Goal: Task Accomplishment & Management: Manage account settings

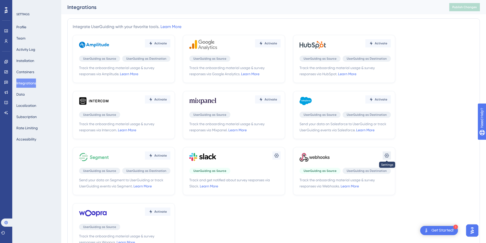
click at [281, 157] on button at bounding box center [277, 156] width 8 height 8
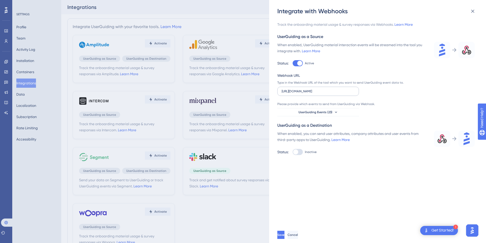
click at [350, 95] on label "[URL][DOMAIN_NAME]" at bounding box center [318, 91] width 82 height 9
click at [350, 93] on input "[URL][DOMAIN_NAME]" at bounding box center [318, 92] width 73 height 4
click at [286, 239] on button "Save" at bounding box center [281, 235] width 8 height 8
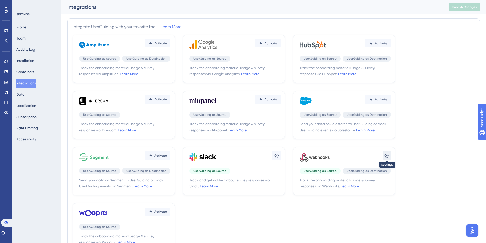
click at [279, 156] on icon at bounding box center [276, 155] width 5 height 5
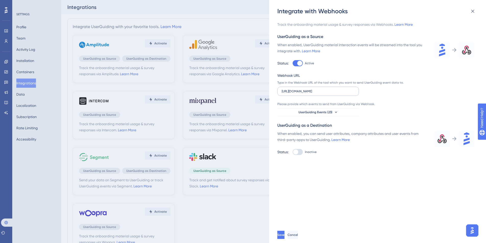
click at [353, 93] on label "[URL][DOMAIN_NAME]" at bounding box center [318, 91] width 82 height 9
click at [353, 93] on input "[URL][DOMAIN_NAME]" at bounding box center [318, 92] width 73 height 4
click at [377, 100] on div "Webhook URL Type in the Webhook URL of the tool which you want to send UserGuid…" at bounding box center [341, 94] width 129 height 44
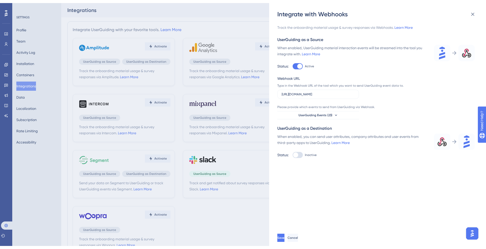
scroll to position [0, 0]
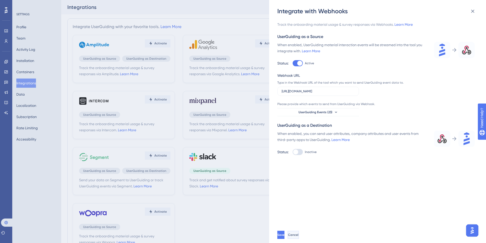
click at [299, 237] on span "Cancel" at bounding box center [293, 235] width 10 height 4
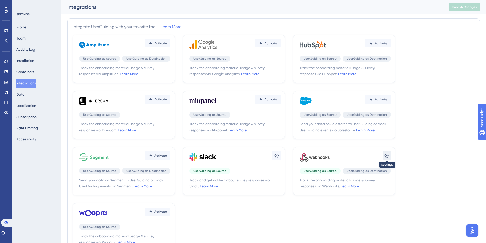
click at [281, 158] on button at bounding box center [277, 156] width 8 height 8
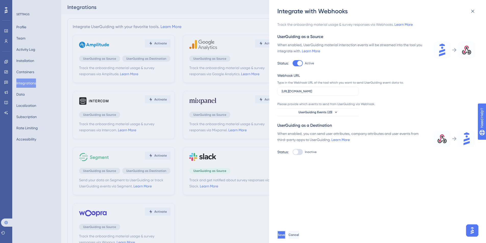
click at [285, 237] on span "Save" at bounding box center [281, 235] width 7 height 4
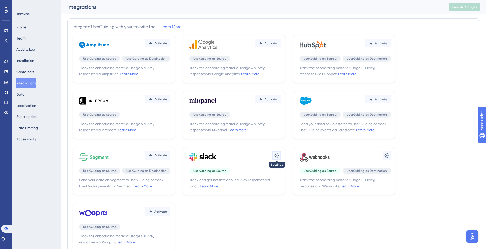
click at [277, 157] on icon at bounding box center [277, 156] width 4 height 4
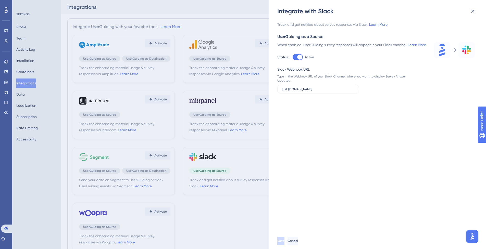
click at [263, 165] on div "Integrate with Slack Track and get notified about survey responses via Slack. L…" at bounding box center [243, 124] width 486 height 249
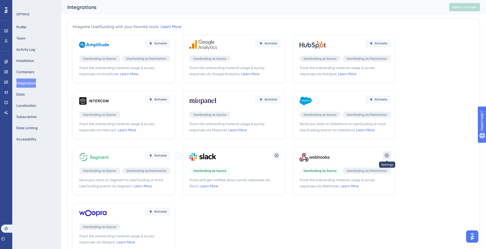
click at [281, 158] on button at bounding box center [277, 156] width 8 height 8
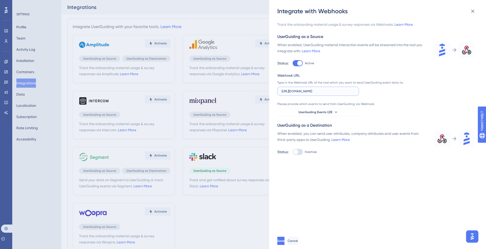
click at [312, 93] on input "https://mattilda.app.n8n.cloud/webhook-test/sis-upsell" at bounding box center [318, 92] width 73 height 4
click at [391, 171] on div "Track the onboarding material usage & survey responses via Webhooks. Learn More…" at bounding box center [380, 124] width 206 height 218
click at [337, 112] on icon at bounding box center [336, 112] width 4 height 4
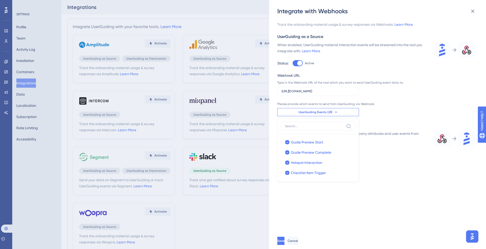
click at [396, 202] on div "Track the onboarding material usage & survey responses via Webhooks. Learn More…" at bounding box center [380, 124] width 206 height 218
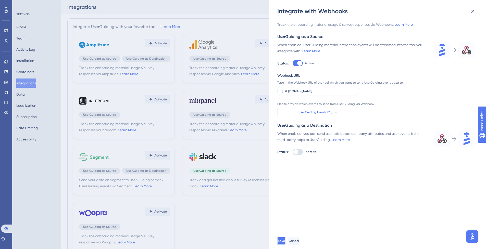
click at [286, 243] on button "Save" at bounding box center [281, 241] width 8 height 8
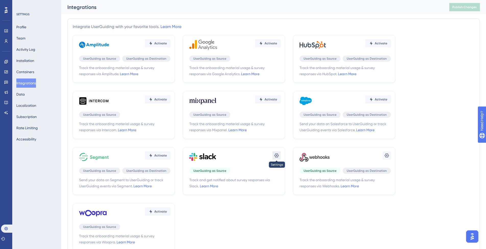
click at [276, 159] on button at bounding box center [277, 156] width 8 height 8
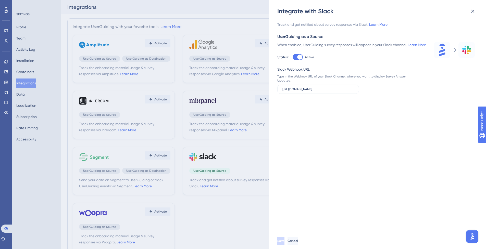
click at [299, 60] on div at bounding box center [299, 57] width 5 height 5
click at [293, 57] on input "Active" at bounding box center [292, 57] width 0 height 0
checkbox input "false"
click at [285, 243] on span "Save" at bounding box center [281, 241] width 7 height 4
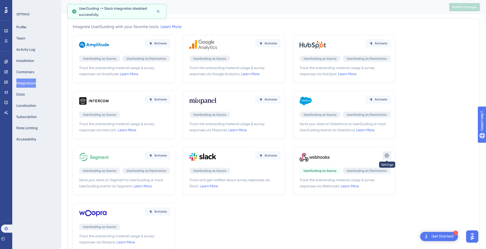
click at [386, 155] on icon at bounding box center [386, 155] width 5 height 5
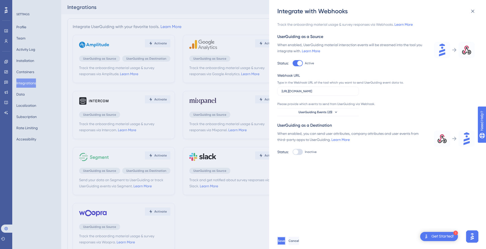
click at [286, 243] on button "Save" at bounding box center [281, 241] width 8 height 8
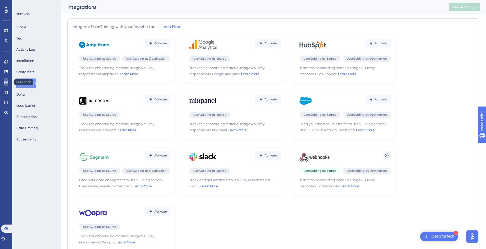
click at [6, 85] on link at bounding box center [6, 82] width 4 height 8
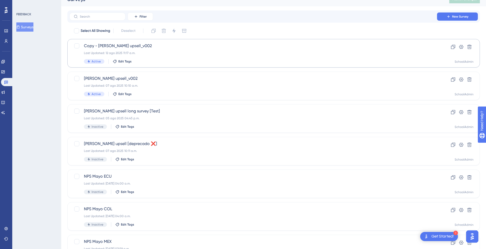
scroll to position [8, 0]
click at [236, 117] on div "Last Updated: 05 ago 2025 04:45 p.m." at bounding box center [253, 118] width 339 height 4
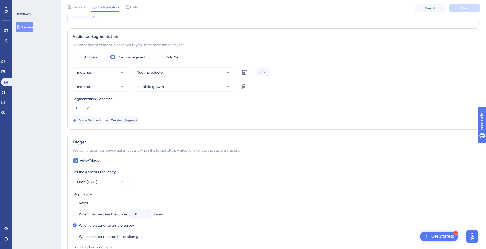
scroll to position [148, 0]
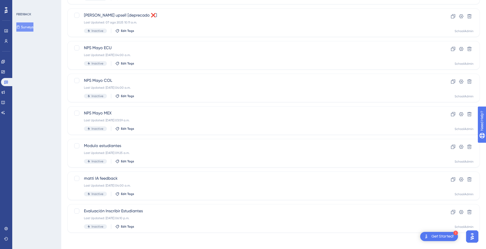
scroll to position [8, 0]
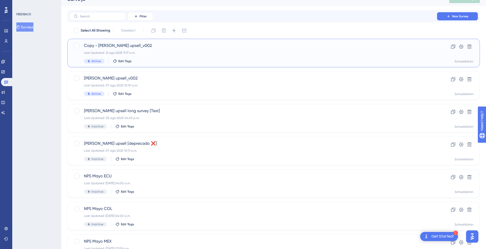
click at [238, 55] on div "Copy - Mattilda SIS upsell_v002 Last Updated: 12 ago 2025 11:17 a.m. Active Edi…" at bounding box center [253, 53] width 339 height 21
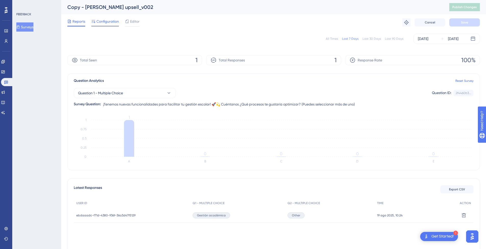
click at [103, 21] on span "Configuration" at bounding box center [107, 21] width 22 height 6
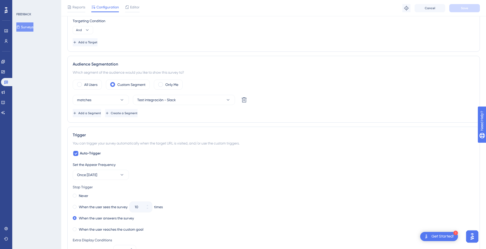
scroll to position [154, 0]
click at [141, 86] on label "Custom Segment" at bounding box center [131, 84] width 28 height 6
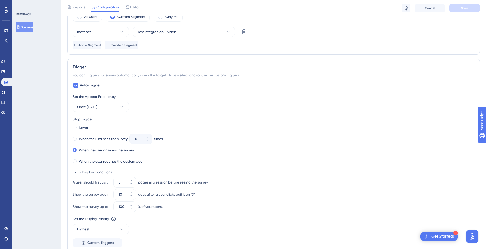
scroll to position [222, 0]
click at [5, 32] on icon at bounding box center [6, 31] width 4 height 4
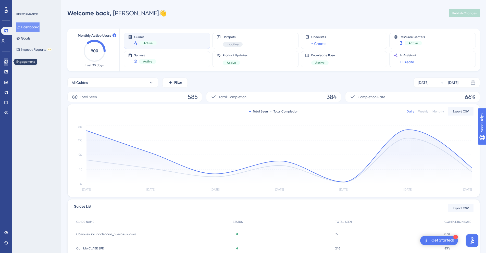
click at [4, 65] on link at bounding box center [6, 62] width 4 height 8
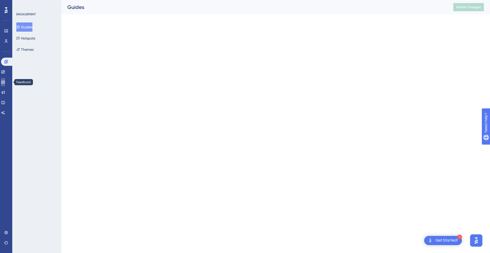
click at [5, 80] on icon at bounding box center [3, 82] width 4 height 4
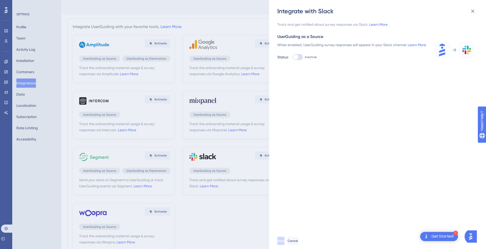
click at [175, 92] on div "Integrate with Slack Track and get notified about survey responses via Slack. L…" at bounding box center [243, 124] width 486 height 249
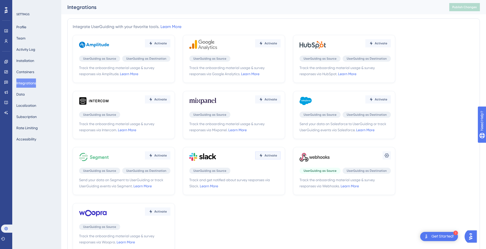
click at [167, 45] on span "Activate" at bounding box center [160, 43] width 13 height 4
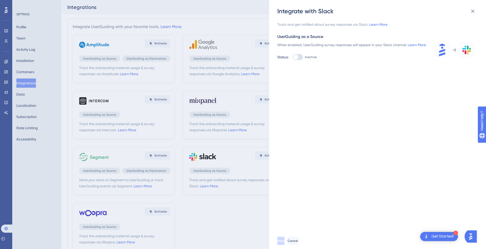
click at [297, 60] on div at bounding box center [295, 57] width 5 height 5
click at [293, 57] on input "Inactive" at bounding box center [292, 57] width 0 height 0
click at [300, 67] on div "Track and get notified about survey responses via Slack. Learn More UserGuiding…" at bounding box center [376, 57] width 198 height 72
click at [296, 60] on div at bounding box center [298, 57] width 10 height 6
click at [293, 57] on input "Active" at bounding box center [292, 57] width 0 height 0
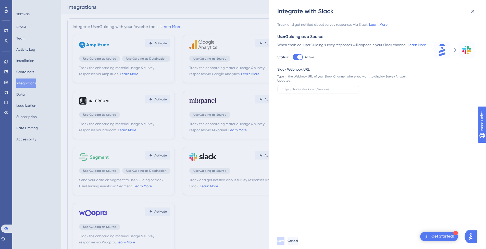
checkbox input "false"
click at [264, 148] on div "Integrate with Slack Track and get notified about survey responses via Slack. L…" at bounding box center [243, 124] width 486 height 249
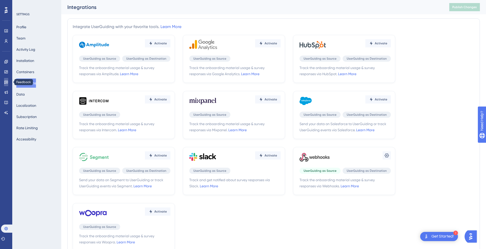
click at [8, 80] on link at bounding box center [6, 82] width 4 height 8
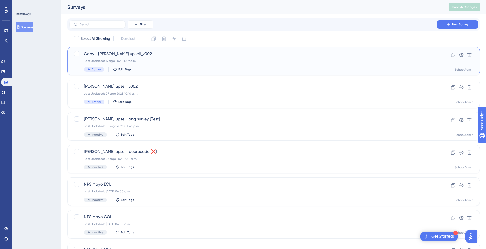
click at [140, 63] on div "Copy - Mattilda SIS upsell_v002 Last Updated: 19 ago 2025 10:19 a.m. Active Edi…" at bounding box center [253, 61] width 339 height 21
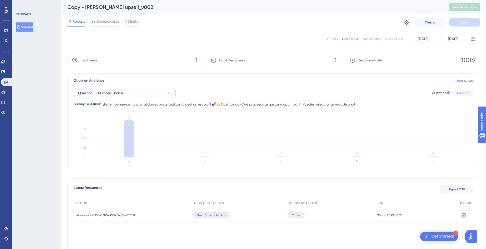
click at [164, 97] on button "Question 1 - Multiple Choice" at bounding box center [125, 93] width 102 height 10
click at [182, 93] on div "Question 1 - Multiple Choice Question 1 - Multiple Choice Question 1 - Multiple…" at bounding box center [274, 93] width 400 height 10
click at [111, 26] on div at bounding box center [105, 26] width 28 height 1
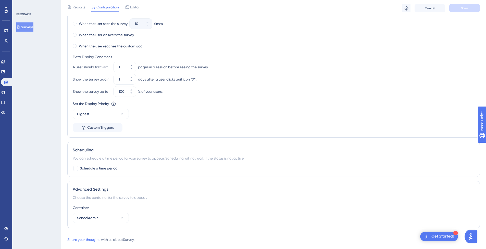
scroll to position [347, 0]
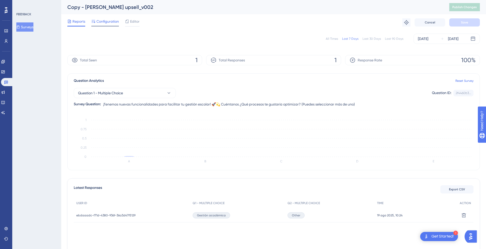
click at [113, 24] on span "Configuration" at bounding box center [107, 21] width 22 height 6
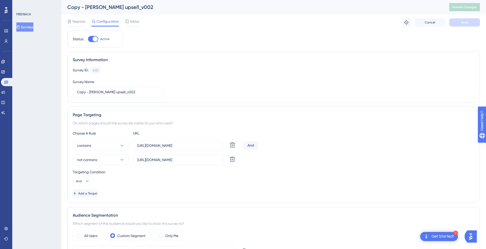
scroll to position [125, 0]
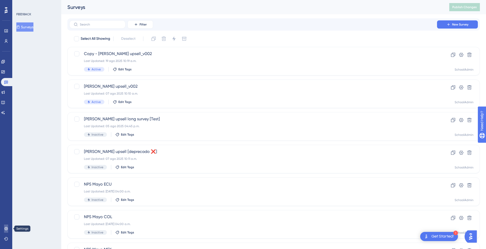
click at [8, 226] on link at bounding box center [6, 229] width 4 height 8
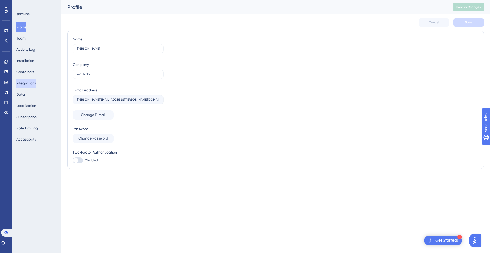
click at [34, 81] on button "Integrations" at bounding box center [26, 83] width 20 height 9
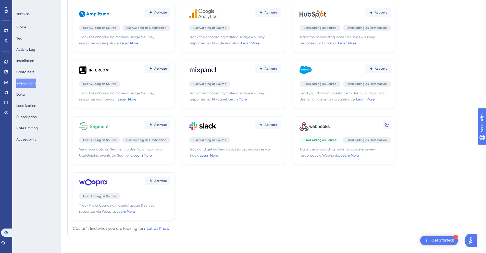
scroll to position [34, 0]
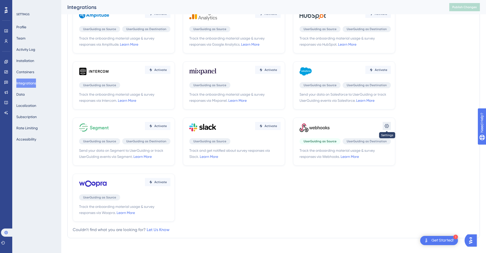
click at [385, 126] on icon at bounding box center [387, 126] width 4 height 4
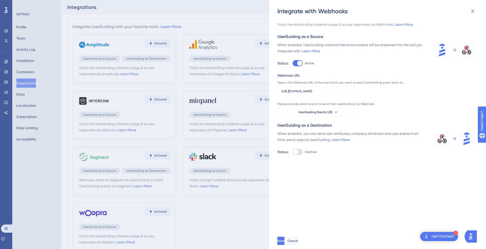
click at [319, 53] on div "When enabled, UserGuiding material interaction events will be streamed into the…" at bounding box center [352, 48] width 151 height 12
click at [317, 51] on link "Learn More" at bounding box center [311, 51] width 18 height 4
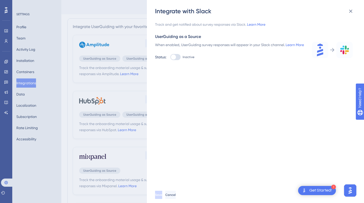
click at [128, 36] on div "Integrate with Slack Track and get notified about survey responses via Slack. L…" at bounding box center [182, 101] width 364 height 203
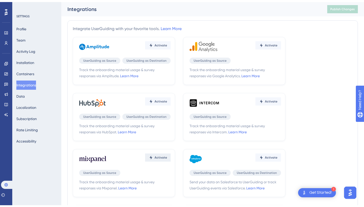
scroll to position [141, 0]
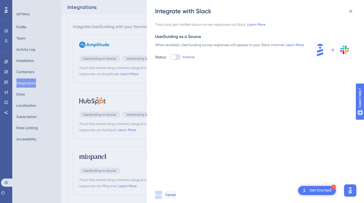
click at [179, 60] on div at bounding box center [175, 57] width 10 height 6
click at [170, 57] on input "Inactive" at bounding box center [170, 57] width 0 height 0
checkbox input "true"
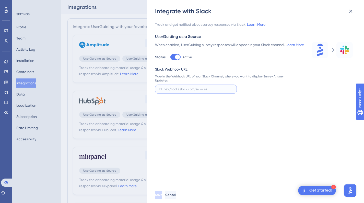
click at [185, 91] on input "text" at bounding box center [195, 90] width 73 height 4
paste input "https://hooks.slack.com/services/T03A8S456KD/B0993BN0NEN/dQywaMcH5jtvgRntTYn31F…"
type input "https://hooks.slack.com/services/T03A8S456KD/B0993BN0NEN/dQywaMcH5jtvgRntTYn31F…"
click at [163, 194] on button "Save" at bounding box center [159, 195] width 8 height 8
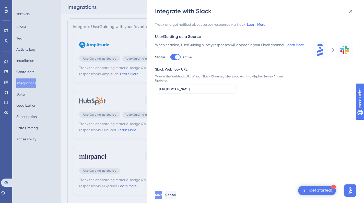
scroll to position [0, 0]
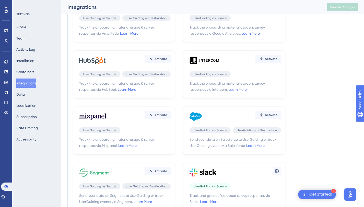
scroll to position [141, 0]
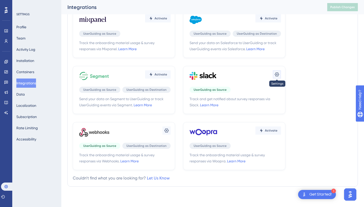
click at [275, 74] on icon at bounding box center [276, 74] width 5 height 5
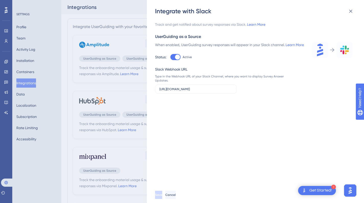
drag, startPoint x: 176, startPoint y: 61, endPoint x: 177, endPoint y: 76, distance: 14.6
click at [176, 60] on div at bounding box center [177, 57] width 5 height 5
click at [170, 57] on input "Active" at bounding box center [170, 57] width 0 height 0
checkbox input "false"
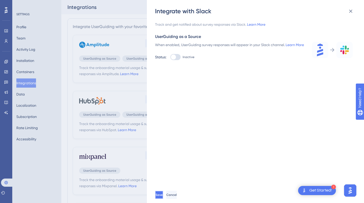
click at [160, 194] on button "Save" at bounding box center [159, 195] width 8 height 8
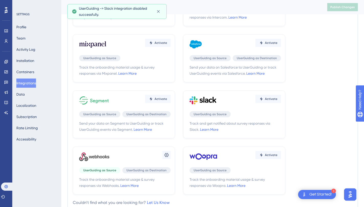
scroll to position [141, 0]
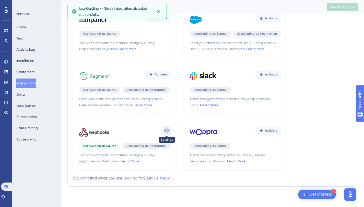
click at [166, 131] on icon at bounding box center [166, 130] width 5 height 5
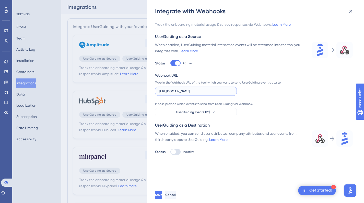
click at [221, 93] on input "https://mattilda.app.n8n.cloud/webhook-test/sis-upsell" at bounding box center [195, 92] width 73 height 4
click at [258, 103] on div "Please provide which events to send from UserGuiding via Webhook." at bounding box center [219, 104] width 129 height 4
click at [162, 194] on button "Save" at bounding box center [158, 195] width 7 height 8
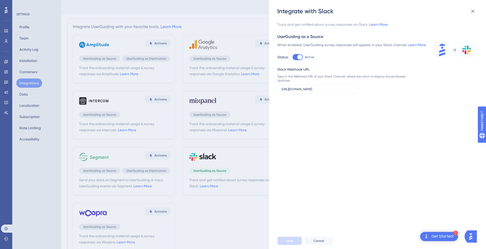
click at [358, 124] on div "Track and get notified about survey responses via Slack. Learn More UserGuiding…" at bounding box center [380, 124] width 206 height 218
click at [238, 23] on div "Integrate with Slack Track and get notified about survey responses via Slack. L…" at bounding box center [243, 124] width 486 height 249
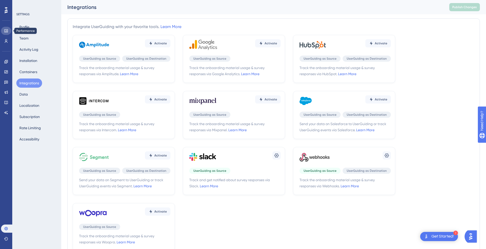
click at [8, 29] on icon at bounding box center [6, 31] width 4 height 4
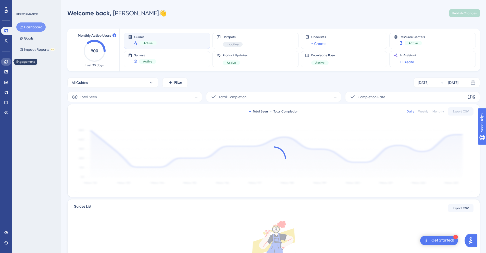
click at [7, 62] on icon at bounding box center [5, 61] width 3 height 3
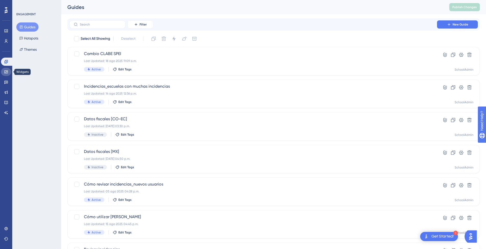
click at [7, 74] on link at bounding box center [6, 72] width 10 height 8
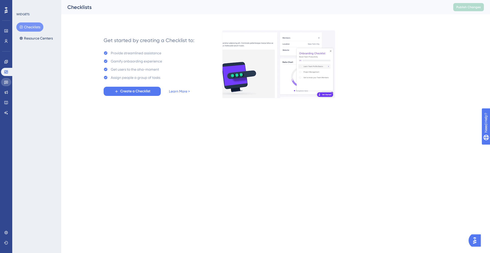
click at [6, 85] on link at bounding box center [6, 82] width 10 height 8
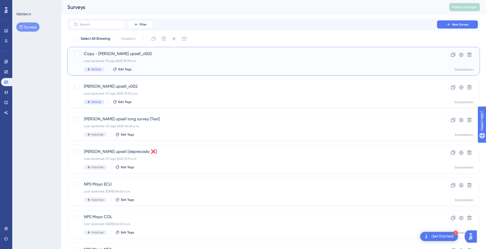
click at [130, 58] on div "Copy - Mattilda SIS upsell_v002 Last Updated: 19 ago 2025 10:19 a.m. Active Edi…" at bounding box center [253, 61] width 339 height 21
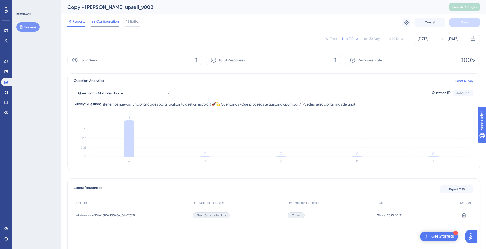
click at [113, 25] on div "Configuration" at bounding box center [105, 22] width 28 height 8
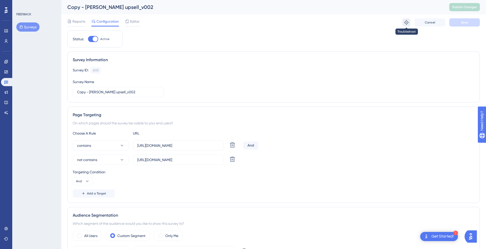
click at [403, 20] on button at bounding box center [406, 22] width 8 height 8
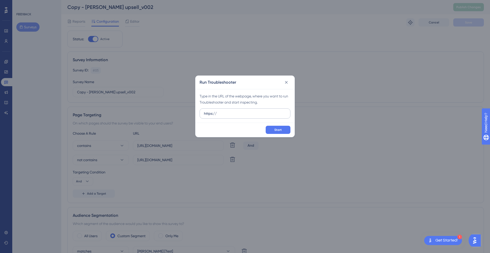
click at [274, 111] on input "https://" at bounding box center [245, 114] width 82 height 6
click at [237, 116] on input "https://" at bounding box center [245, 114] width 82 height 6
click at [284, 82] on icon at bounding box center [286, 82] width 5 height 5
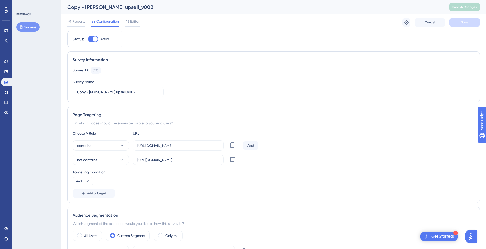
click at [85, 25] on div "Reports Configuration Editor" at bounding box center [103, 22] width 72 height 8
click at [83, 24] on span "Reports" at bounding box center [78, 21] width 13 height 6
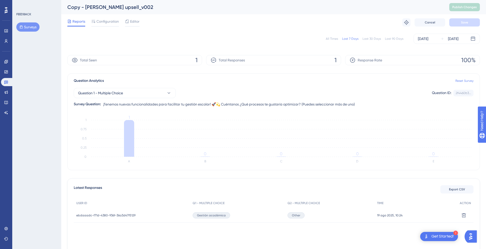
click at [465, 81] on link "Reset Survey" at bounding box center [465, 81] width 18 height 4
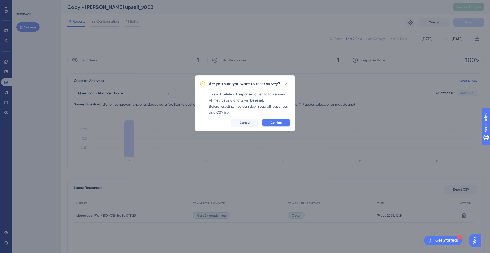
click at [272, 125] on span "Confirm" at bounding box center [276, 123] width 11 height 4
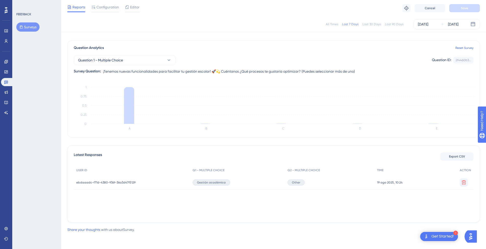
scroll to position [27, 0]
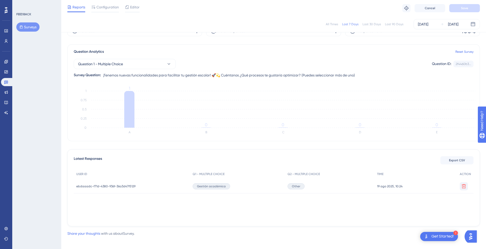
click at [464, 182] on button at bounding box center [464, 186] width 8 height 8
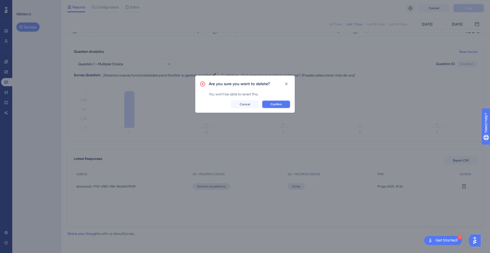
click at [279, 101] on button "Confirm" at bounding box center [276, 104] width 29 height 8
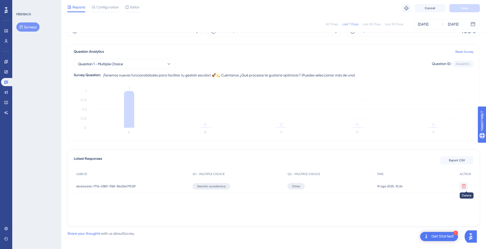
click at [464, 187] on icon at bounding box center [464, 186] width 4 height 4
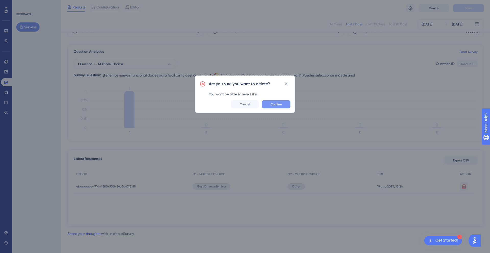
click at [278, 107] on button "Confirm" at bounding box center [276, 104] width 29 height 8
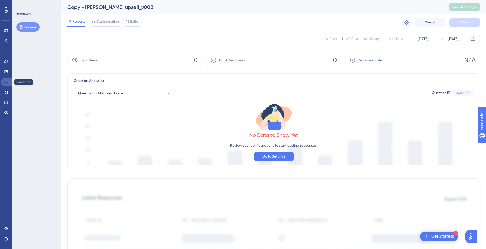
click at [8, 79] on link at bounding box center [7, 82] width 12 height 8
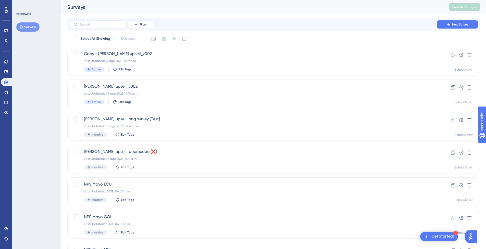
click at [283, 46] on div "Select All Showing Deselect Copy - Mattilda SIS upsell_v002 Last Updated: 19 ag…" at bounding box center [273, 202] width 413 height 335
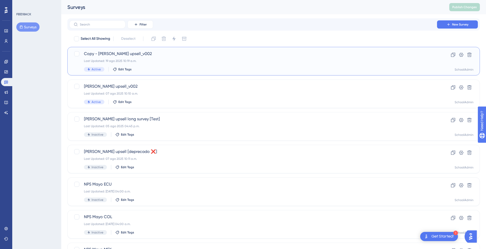
click at [264, 57] on div "Copy - Mattilda SIS upsell_v002 Last Updated: 19 ago 2025 10:19 a.m. Active Edi…" at bounding box center [253, 61] width 339 height 21
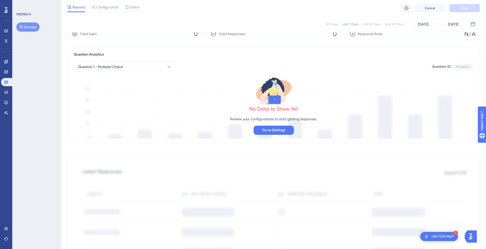
scroll to position [30, 0]
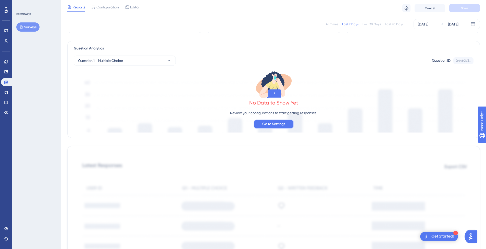
click at [276, 121] on span "Go to Settings" at bounding box center [273, 124] width 23 height 6
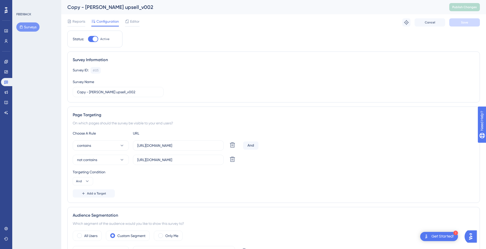
click at [95, 38] on div at bounding box center [95, 38] width 5 height 5
click at [88, 39] on input "Active" at bounding box center [88, 39] width 0 height 0
click at [462, 21] on span "Save" at bounding box center [464, 22] width 7 height 4
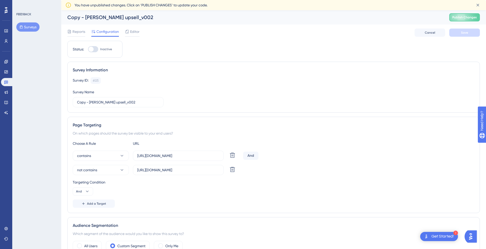
click at [92, 51] on div at bounding box center [91, 49] width 5 height 5
click at [88, 50] on input "Inactive" at bounding box center [88, 49] width 0 height 0
checkbox input "true"
click at [463, 30] on button "Save" at bounding box center [464, 33] width 31 height 8
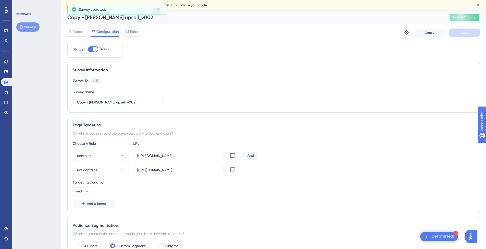
click at [471, 16] on button "Publish Changes" at bounding box center [464, 17] width 31 height 8
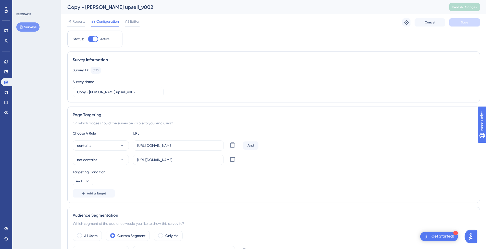
click at [30, 28] on button "Surveys" at bounding box center [27, 26] width 23 height 9
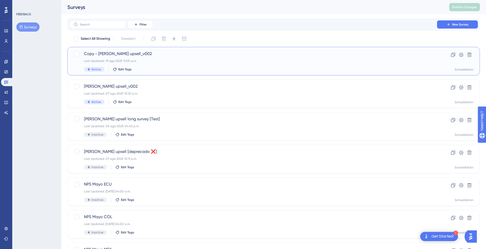
click at [170, 60] on div "Last Updated: 19 ago 2025 11:05 a.m." at bounding box center [253, 61] width 339 height 4
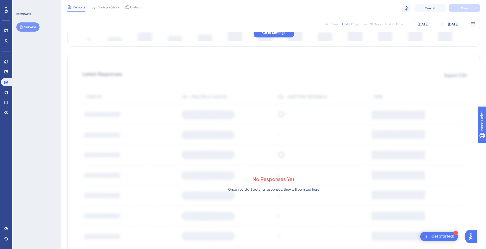
scroll to position [93, 0]
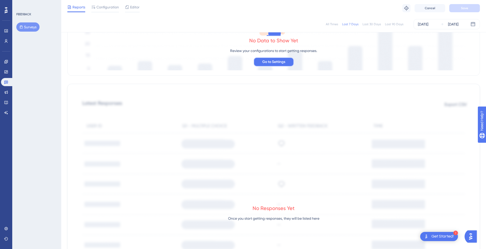
click at [277, 59] on span "Go to Settings" at bounding box center [273, 62] width 23 height 6
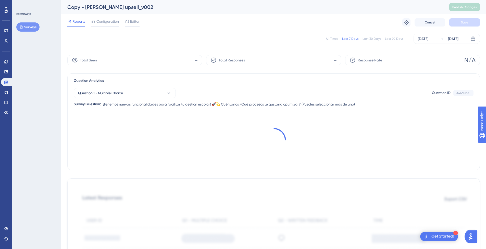
scroll to position [93, 0]
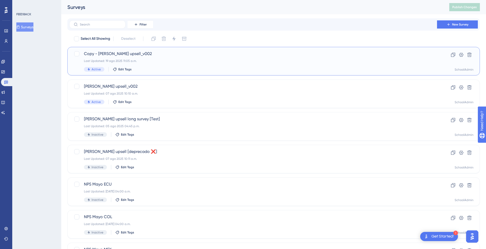
click at [147, 57] on span "Copy - [PERSON_NAME] upsell_v002" at bounding box center [253, 54] width 339 height 6
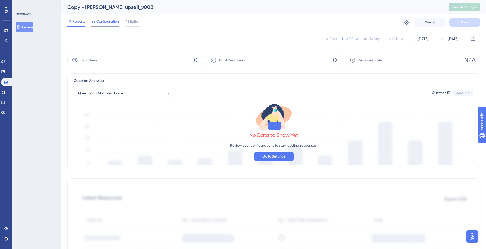
click at [108, 22] on span "Configuration" at bounding box center [107, 21] width 22 height 6
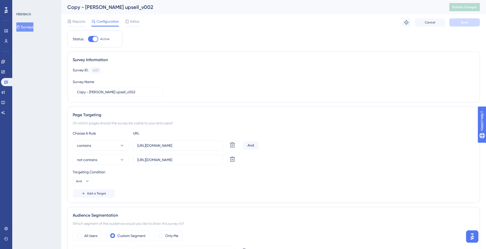
scroll to position [7, 0]
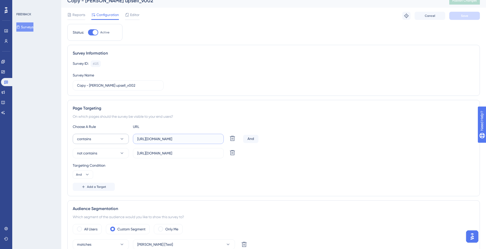
drag, startPoint x: 182, startPoint y: 141, endPoint x: 124, endPoint y: 139, distance: 58.5
click at [124, 139] on div "contains [URL][DOMAIN_NAME] Delete" at bounding box center [157, 139] width 168 height 10
click at [183, 138] on input "[URL][DOMAIN_NAME]" at bounding box center [178, 139] width 82 height 6
drag, startPoint x: 189, startPoint y: 140, endPoint x: 135, endPoint y: 140, distance: 54.1
click at [135, 141] on label "[URL][DOMAIN_NAME]" at bounding box center [178, 139] width 91 height 10
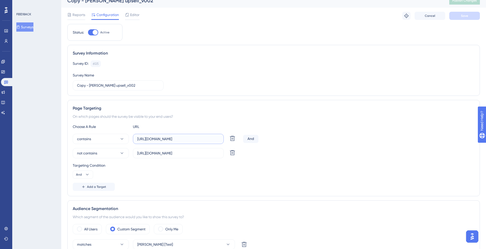
paste input "/home"
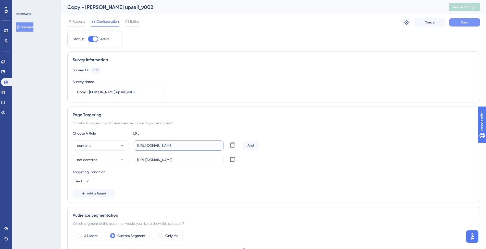
type input "[URL][DOMAIN_NAME]"
click at [462, 26] on button "Save" at bounding box center [464, 22] width 31 height 8
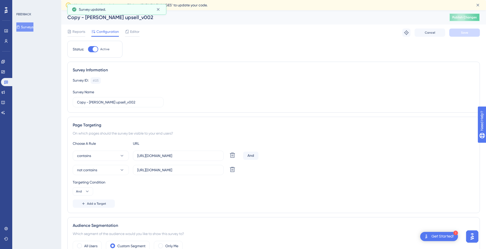
click at [465, 19] on span "Publish Changes" at bounding box center [464, 17] width 25 height 4
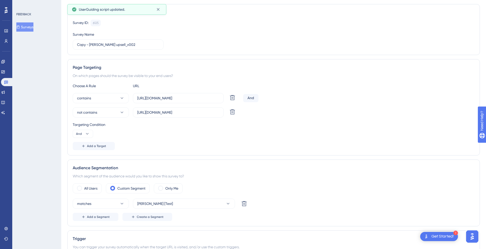
scroll to position [74, 0]
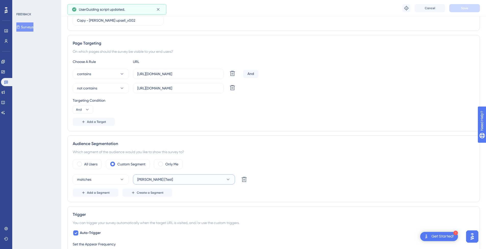
click at [227, 181] on icon at bounding box center [228, 179] width 5 height 5
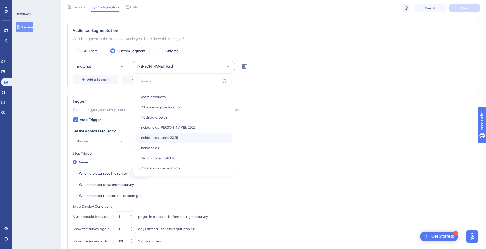
scroll to position [137, 0]
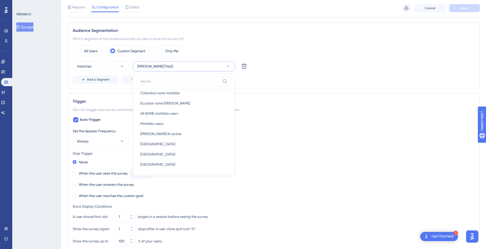
click at [292, 99] on div "Trigger" at bounding box center [274, 102] width 402 height 6
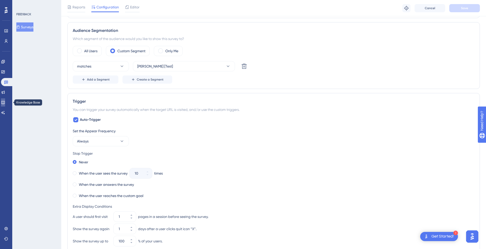
click at [5, 102] on icon at bounding box center [3, 103] width 4 height 4
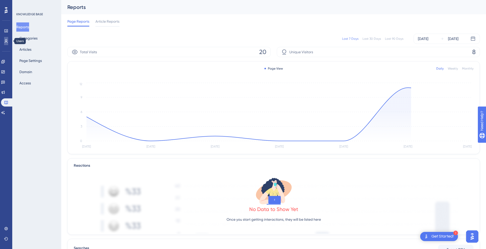
click at [4, 42] on icon at bounding box center [6, 41] width 4 height 4
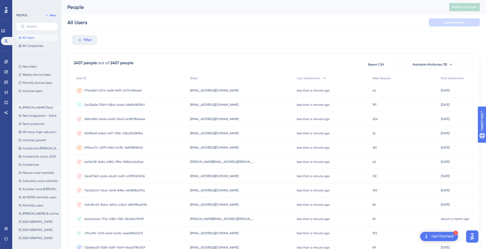
click at [38, 105] on button "[PERSON_NAME] [Test] [PERSON_NAME] [Test]" at bounding box center [38, 108] width 44 height 6
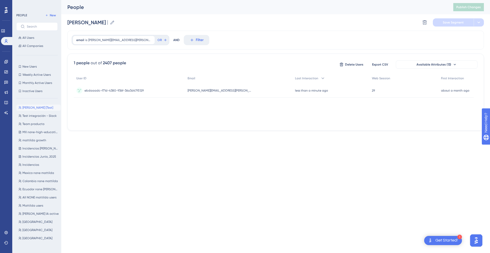
click at [37, 106] on span "[PERSON_NAME] [Test]" at bounding box center [37, 108] width 31 height 4
click at [372, 90] on span "29" at bounding box center [373, 91] width 3 height 4
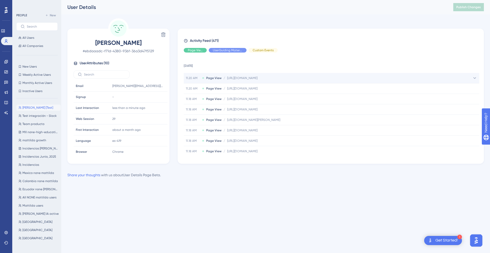
click at [243, 77] on span "https://school.mattilda.io/home" at bounding box center [242, 78] width 30 height 4
click at [264, 52] on div "Hide" at bounding box center [263, 50] width 29 height 5
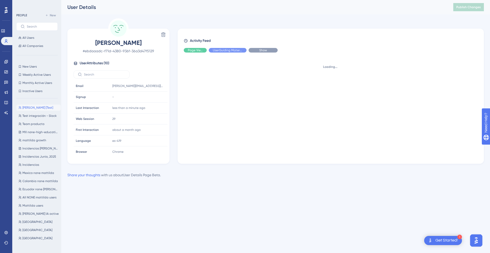
click at [264, 52] on div "Show" at bounding box center [263, 50] width 29 height 5
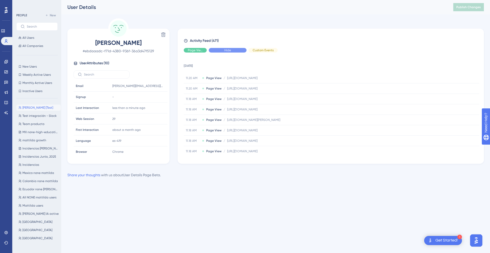
click at [238, 50] on div "Hide" at bounding box center [228, 50] width 38 height 5
click at [232, 51] on div "Show" at bounding box center [228, 50] width 38 height 5
click at [202, 51] on div "Hide" at bounding box center [195, 50] width 23 height 5
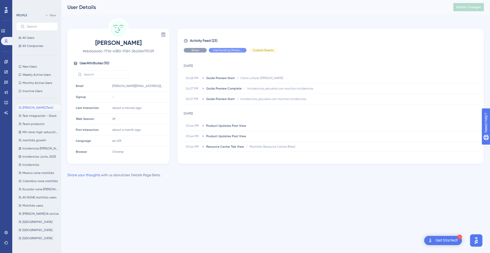
click at [192, 48] on span "Show" at bounding box center [195, 50] width 8 height 4
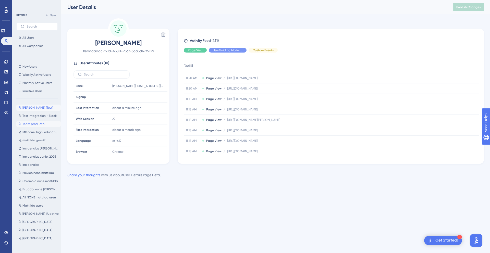
click at [47, 126] on button "Team producto Team producto" at bounding box center [38, 124] width 44 height 6
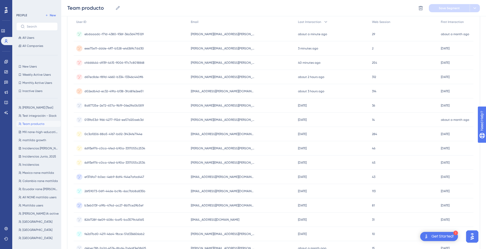
scroll to position [163, 0]
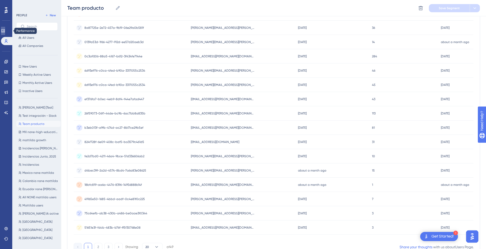
click at [5, 28] on link at bounding box center [3, 31] width 4 height 8
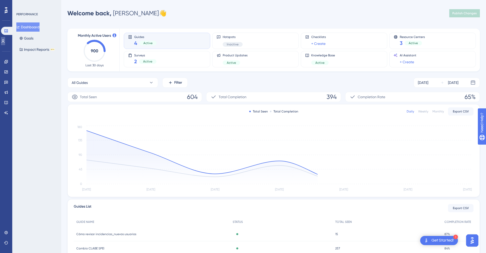
click at [5, 41] on icon at bounding box center [3, 41] width 4 height 4
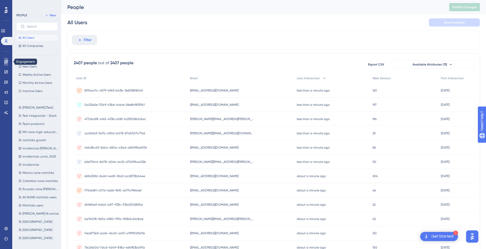
click at [8, 63] on link at bounding box center [6, 62] width 4 height 8
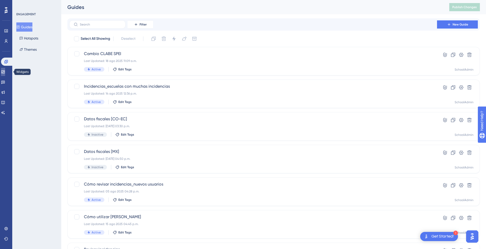
click at [5, 75] on link at bounding box center [3, 72] width 4 height 8
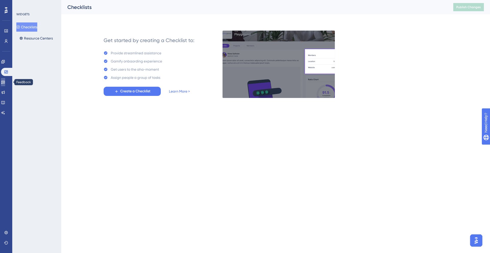
click at [5, 83] on icon at bounding box center [3, 82] width 4 height 4
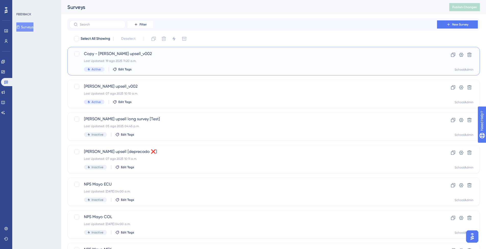
click at [118, 55] on span "Copy - [PERSON_NAME] upsell_v002" at bounding box center [253, 54] width 339 height 6
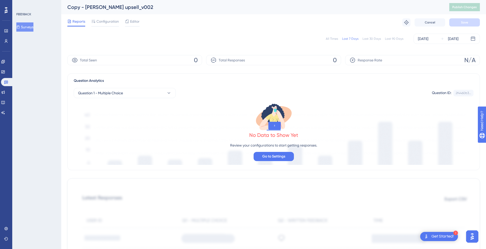
click at [187, 63] on div "Total Seen 0" at bounding box center [134, 60] width 135 height 10
click at [105, 24] on span "Configuration" at bounding box center [107, 21] width 22 height 6
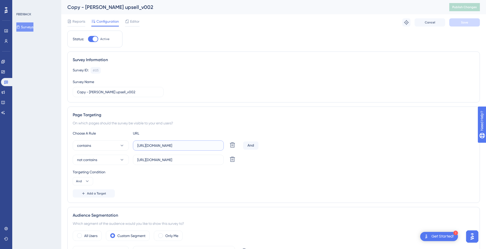
drag, startPoint x: 182, startPoint y: 146, endPoint x: 212, endPoint y: 145, distance: 29.9
click at [212, 146] on input "https://school.mattilda.io/home" at bounding box center [178, 146] width 82 height 6
type input "[URL][DOMAIN_NAME]"
click at [470, 21] on button "Save" at bounding box center [464, 22] width 31 height 8
click at [470, 8] on span "Publish Changes" at bounding box center [464, 7] width 25 height 4
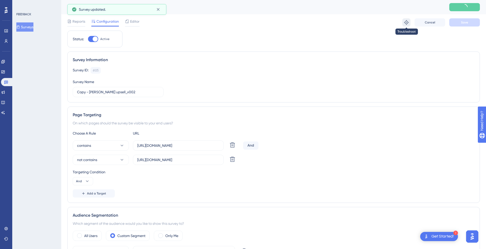
click at [407, 23] on icon at bounding box center [406, 22] width 5 height 5
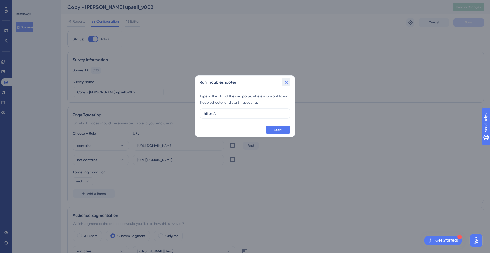
click at [284, 81] on icon at bounding box center [286, 82] width 5 height 5
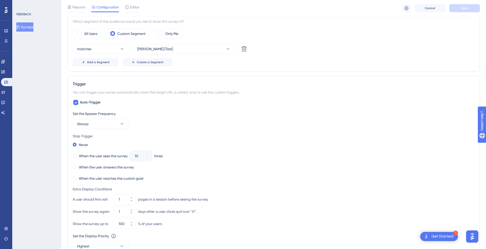
scroll to position [205, 0]
click at [119, 49] on icon at bounding box center [121, 47] width 5 height 5
click at [207, 62] on div "Add a Segment Create a Segment" at bounding box center [274, 61] width 402 height 8
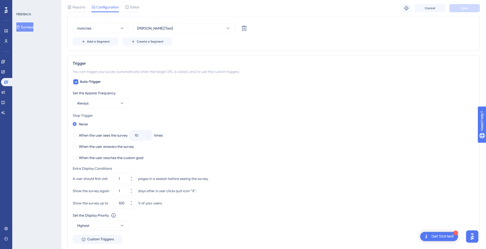
scroll to position [228, 0]
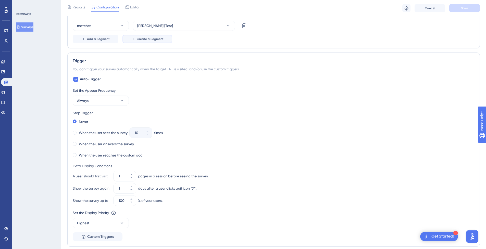
click at [159, 41] on button "Create a Segment" at bounding box center [148, 39] width 50 height 8
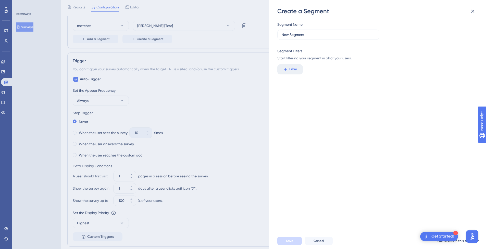
click at [252, 59] on div "Create a Segment Segment Name New Segment Segment Filters Start filtering your …" at bounding box center [243, 124] width 486 height 249
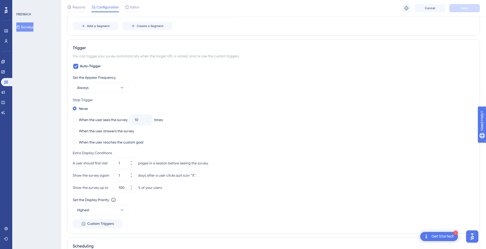
scroll to position [241, 0]
click at [87, 67] on span "Auto-Trigger" at bounding box center [90, 66] width 21 height 6
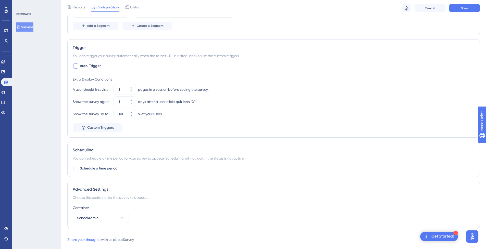
click at [87, 67] on span "Auto-Trigger" at bounding box center [90, 66] width 21 height 6
checkbox input "true"
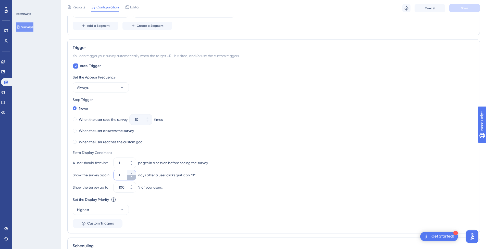
click at [132, 177] on icon at bounding box center [131, 176] width 3 height 3
type input "0"
click at [468, 9] on button "Save" at bounding box center [464, 8] width 31 height 8
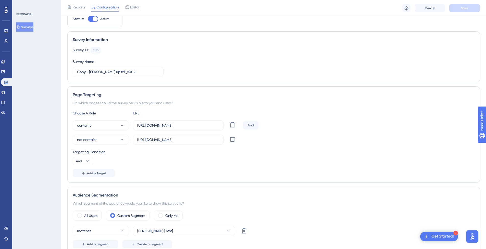
scroll to position [0, 0]
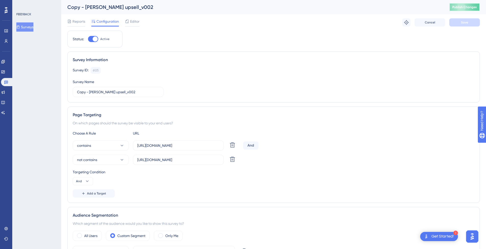
click at [467, 5] on span "Publish Changes" at bounding box center [464, 7] width 25 height 4
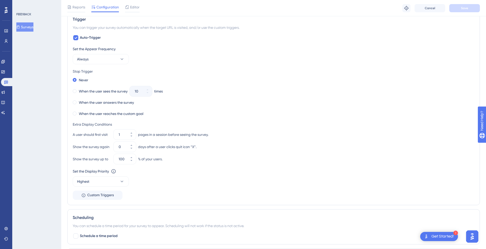
scroll to position [258, 0]
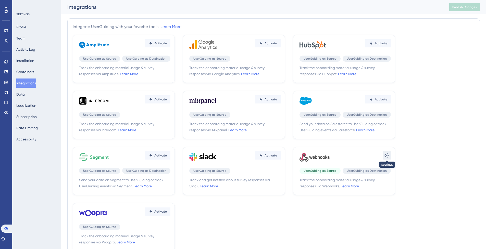
click at [389, 159] on button at bounding box center [387, 156] width 8 height 8
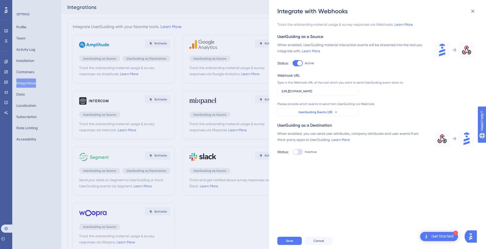
click at [321, 111] on span "UserGuiding Events (23)" at bounding box center [316, 112] width 34 height 4
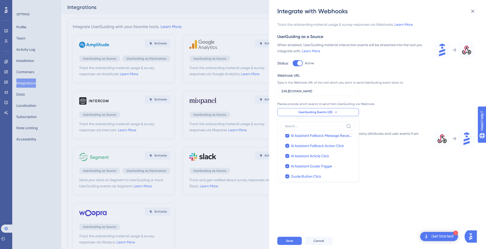
scroll to position [196, 0]
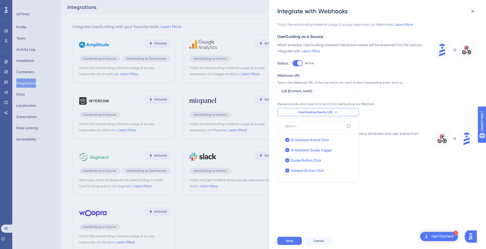
click at [420, 177] on div "Track the onboarding material usage & survey responses via Webhooks. Learn More…" at bounding box center [380, 124] width 206 height 218
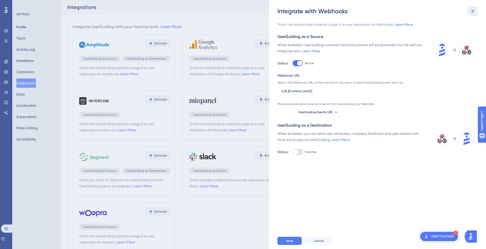
click at [473, 15] on button at bounding box center [473, 11] width 10 height 10
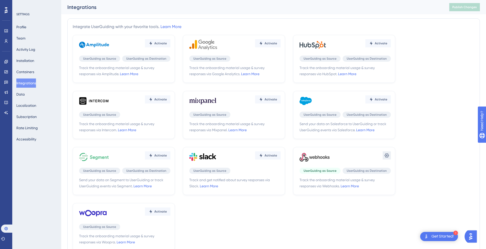
click at [389, 156] on icon at bounding box center [386, 155] width 5 height 5
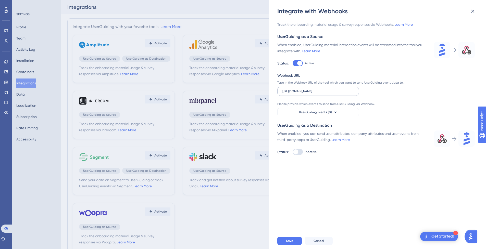
click at [323, 93] on label "https://mattilda.app.n8n.cloud/webhook-test/sis-upsell" at bounding box center [318, 91] width 82 height 9
click at [323, 93] on input "https://mattilda.app.n8n.cloud/webhook-test/sis-upsell" at bounding box center [318, 92] width 73 height 4
paste input "[URL][DOMAIN_NAME]"
type input "[URL][DOMAIN_NAME]"
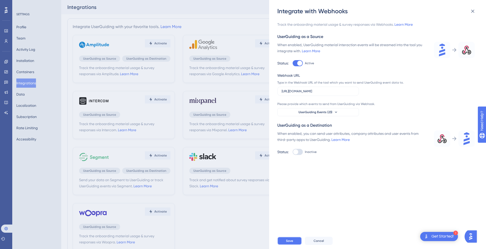
click at [291, 243] on span "Save" at bounding box center [289, 241] width 7 height 4
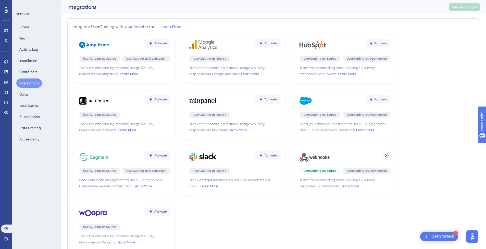
click at [392, 157] on div "Settings UserGuiding as Source UserGuiding as Destination Track the onboarding …" at bounding box center [344, 171] width 102 height 48
click at [389, 157] on icon at bounding box center [386, 155] width 5 height 5
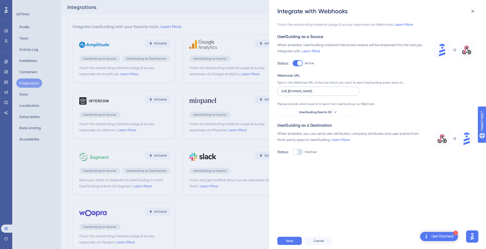
click at [346, 93] on label "[URL][DOMAIN_NAME]" at bounding box center [318, 91] width 82 height 9
click at [346, 93] on input "[URL][DOMAIN_NAME]" at bounding box center [318, 92] width 73 height 4
click at [218, 204] on div "Integrate with Webhooks Track the onboarding material usage & survey responses …" at bounding box center [243, 124] width 486 height 249
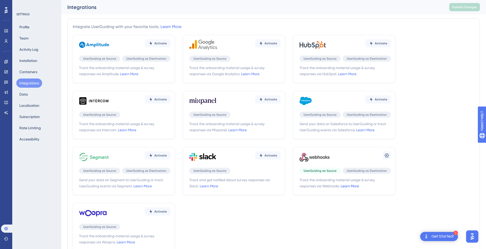
click at [353, 187] on link "Learn More" at bounding box center [350, 186] width 18 height 4
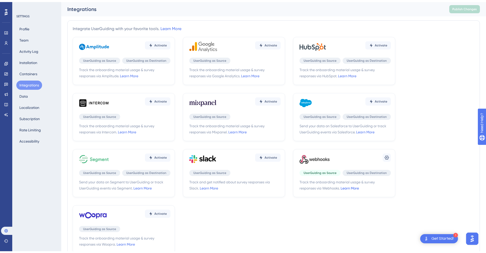
scroll to position [39, 0]
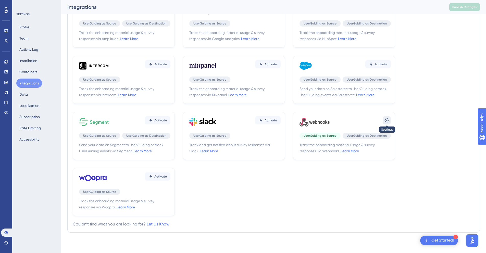
click at [386, 121] on icon at bounding box center [386, 120] width 5 height 5
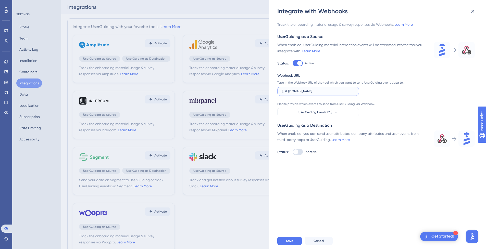
click at [350, 93] on input "[URL][DOMAIN_NAME]" at bounding box center [318, 92] width 73 height 4
click at [327, 92] on input "[URL][DOMAIN_NAME]" at bounding box center [318, 92] width 73 height 4
click at [305, 111] on span "UserGuiding Events (23)" at bounding box center [316, 112] width 34 height 4
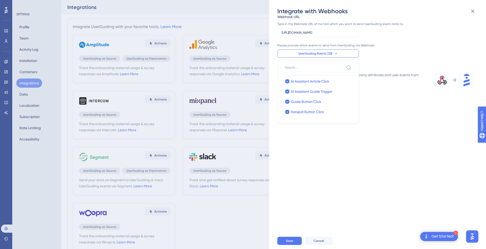
scroll to position [81, 0]
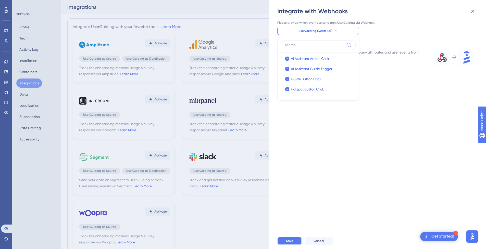
click at [294, 243] on button "Save" at bounding box center [289, 241] width 25 height 8
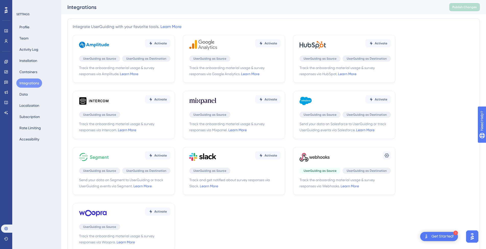
click at [298, 210] on div "Activate UserGuiding as Source UserGuiding as Destination Track the onboarding …" at bounding box center [274, 143] width 402 height 216
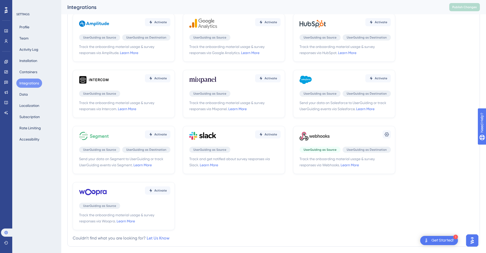
scroll to position [39, 0]
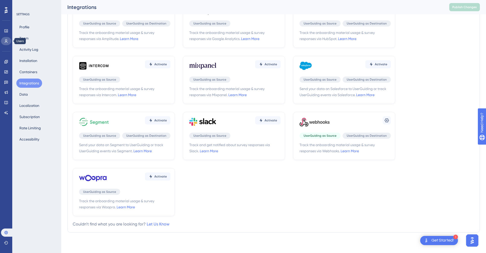
click at [9, 41] on link at bounding box center [6, 41] width 10 height 8
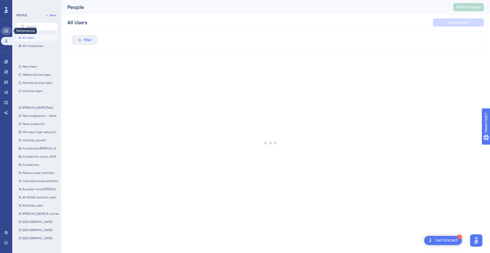
click at [8, 31] on icon at bounding box center [6, 31] width 4 height 4
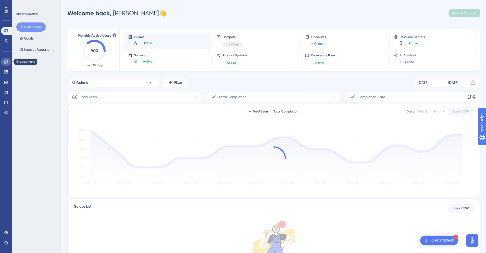
click at [7, 61] on icon at bounding box center [6, 62] width 4 height 4
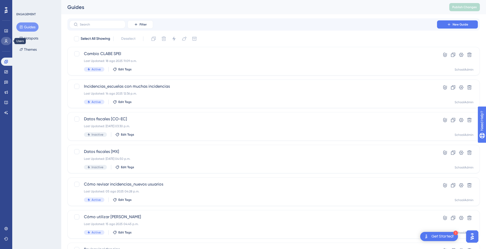
click at [2, 41] on link at bounding box center [6, 41] width 10 height 8
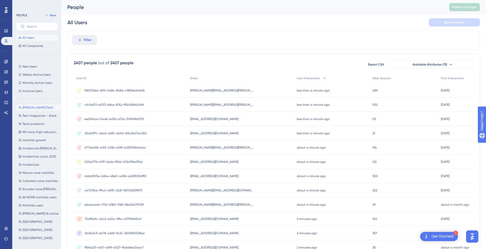
click at [34, 108] on span "[PERSON_NAME] [Test]" at bounding box center [37, 108] width 31 height 4
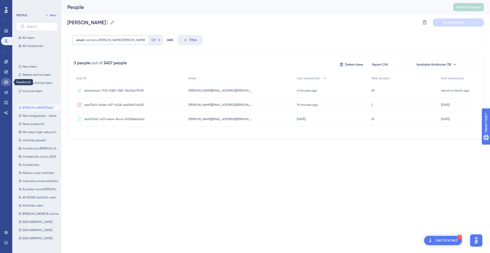
click at [5, 82] on icon at bounding box center [6, 82] width 4 height 4
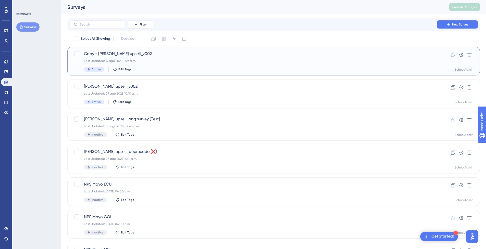
click at [91, 55] on span "Copy - [PERSON_NAME] upsell_v002" at bounding box center [253, 54] width 339 height 6
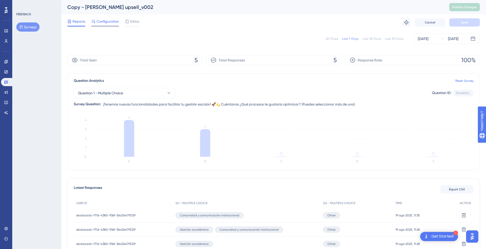
click at [102, 23] on span "Configuration" at bounding box center [107, 21] width 22 height 6
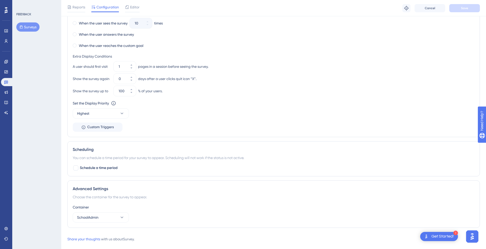
scroll to position [347, 0]
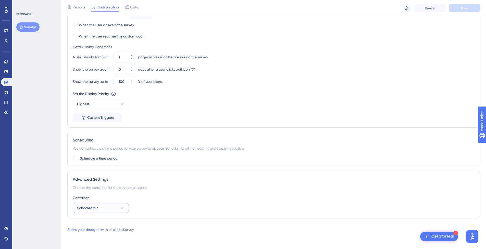
click at [94, 209] on span "SchoolAdmin" at bounding box center [87, 208] width 21 height 6
click at [138, 193] on div "Advanced Settings Choose the container for the survey to appear. Container Scho…" at bounding box center [273, 194] width 413 height 47
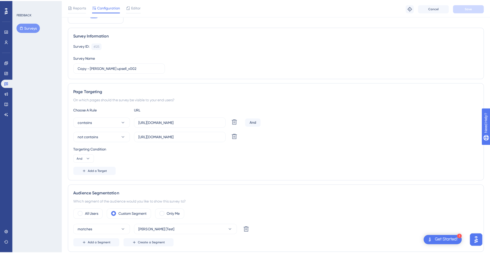
scroll to position [0, 0]
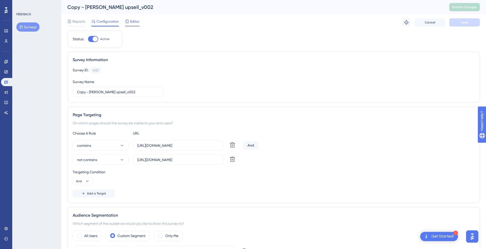
click at [133, 25] on div "Editor" at bounding box center [132, 22] width 15 height 8
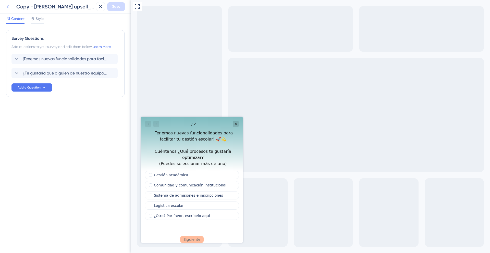
click at [10, 8] on icon at bounding box center [8, 7] width 6 height 6
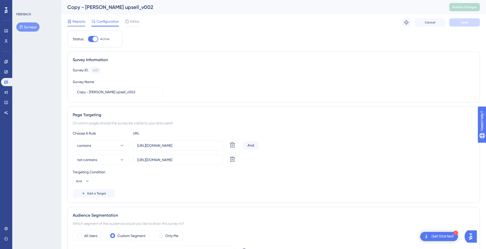
click at [70, 23] on icon at bounding box center [69, 21] width 3 height 3
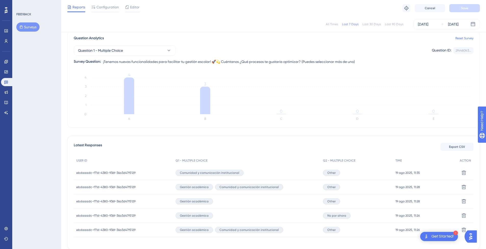
scroll to position [68, 0]
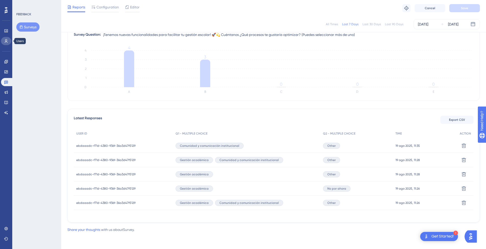
click at [9, 40] on link at bounding box center [6, 41] width 10 height 8
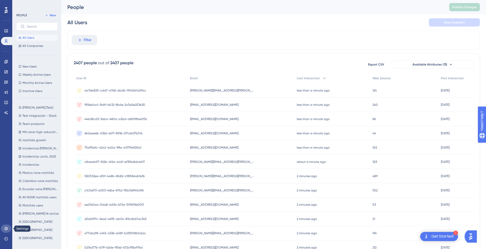
click at [9, 228] on link at bounding box center [6, 229] width 10 height 8
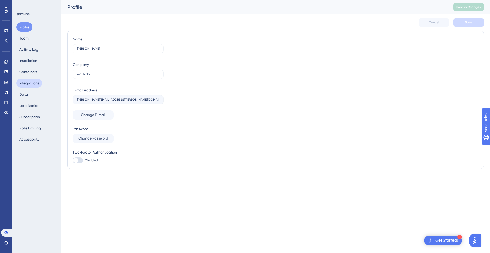
click at [38, 82] on button "Integrations" at bounding box center [29, 83] width 26 height 9
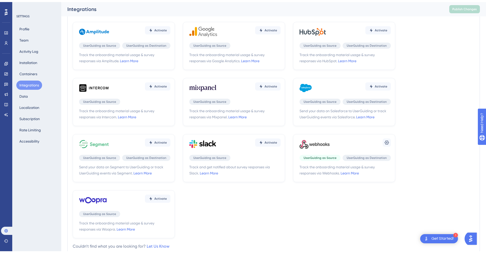
scroll to position [39, 0]
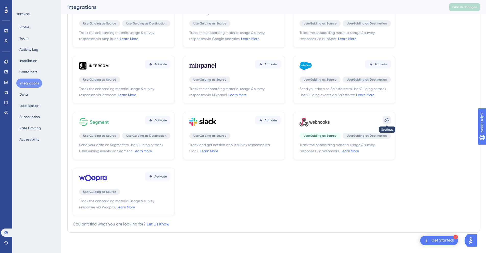
click at [384, 121] on icon at bounding box center [386, 120] width 5 height 5
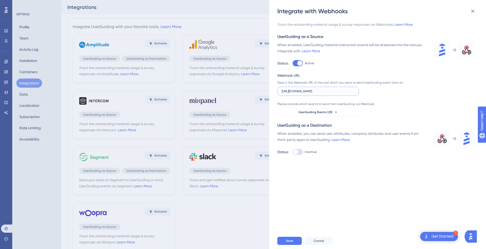
click at [353, 93] on input "[URL][DOMAIN_NAME]" at bounding box center [318, 92] width 73 height 4
click at [269, 45] on div "Integrate with Webhooks Track the onboarding material usage & survey responses …" at bounding box center [377, 124] width 217 height 249
click at [264, 44] on div "Integrate with Webhooks Track the onboarding material usage & survey responses …" at bounding box center [243, 124] width 486 height 249
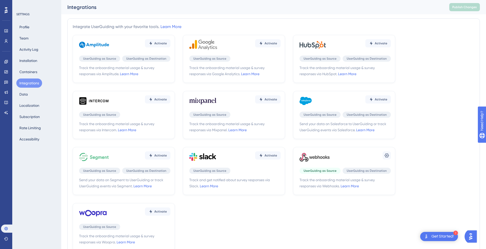
click at [335, 159] on div "Settings" at bounding box center [345, 157] width 91 height 15
click at [385, 159] on button at bounding box center [387, 156] width 8 height 8
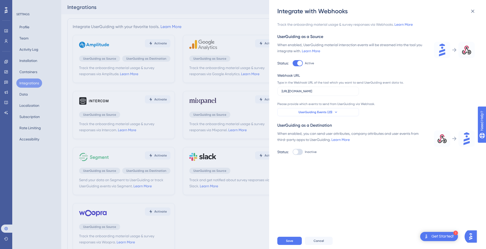
click at [339, 112] on button "UserGuiding Events (23)" at bounding box center [318, 112] width 82 height 8
type input "feed"
click at [310, 145] on label "Product Updates Feedback Product Updates Feedback" at bounding box center [318, 142] width 75 height 10
click at [288, 143] on input "Product Updates Feedback" at bounding box center [287, 142] width 0 height 0
click at [310, 145] on label "Product Updates Feedback Product Updates Feedback" at bounding box center [318, 142] width 75 height 10
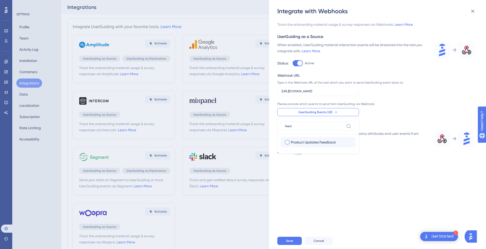
click at [288, 143] on input "Product Updates Feedback" at bounding box center [287, 142] width 0 height 0
checkbox input "true"
click at [335, 165] on div "Track the onboarding material usage & survey responses via Webhooks. Learn More…" at bounding box center [380, 124] width 206 height 218
click at [301, 152] on div at bounding box center [298, 152] width 10 height 6
click at [293, 64] on input "Inactive" at bounding box center [292, 63] width 0 height 0
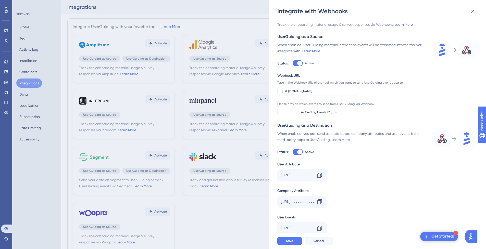
click at [298, 66] on div at bounding box center [299, 63] width 5 height 5
click at [293, 64] on input "Active" at bounding box center [292, 63] width 0 height 0
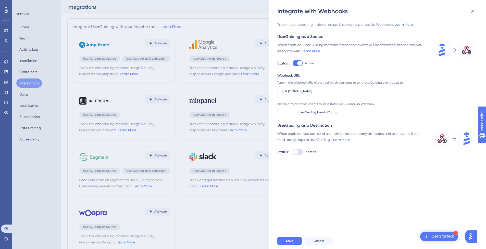
click at [298, 152] on div at bounding box center [298, 152] width 10 height 6
click at [293, 64] on input "Inactive" at bounding box center [292, 63] width 0 height 0
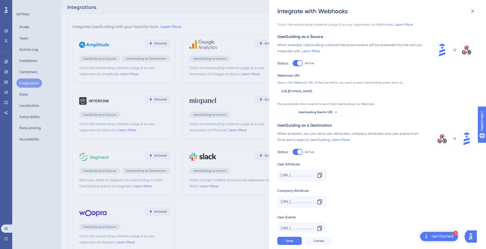
click at [300, 66] on div at bounding box center [299, 63] width 5 height 5
click at [293, 64] on input "Active" at bounding box center [292, 63] width 0 height 0
checkbox input "false"
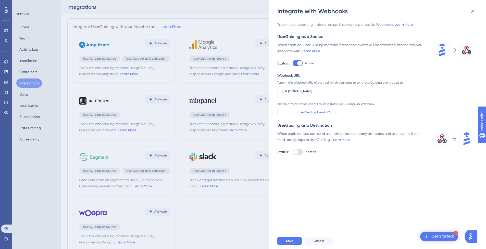
click at [321, 112] on span "UserGuiding Events (23)" at bounding box center [316, 112] width 34 height 4
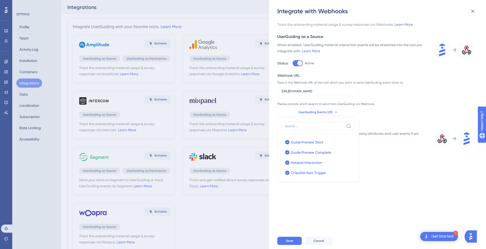
click at [321, 112] on span "UserGuiding Events (23)" at bounding box center [316, 112] width 34 height 4
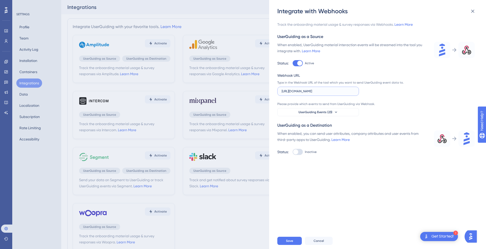
click at [324, 92] on input "[URL][DOMAIN_NAME]" at bounding box center [318, 92] width 73 height 4
click at [303, 64] on label "Active" at bounding box center [303, 63] width 21 height 6
click at [293, 64] on input "Active" at bounding box center [292, 63] width 0 height 0
checkbox input "false"
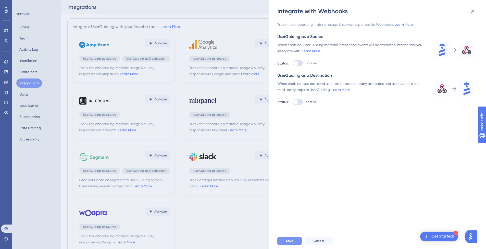
click at [295, 241] on button "Save" at bounding box center [289, 241] width 25 height 8
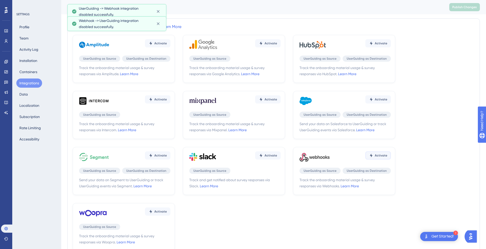
click at [170, 47] on button "Activate" at bounding box center [158, 43] width 26 height 8
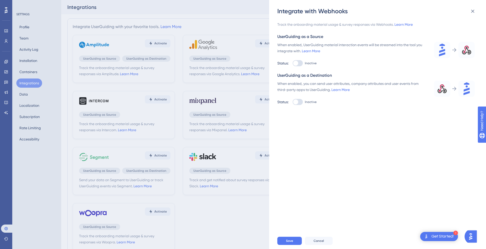
click at [297, 62] on div at bounding box center [295, 63] width 5 height 5
click at [293, 63] on input "Inactive" at bounding box center [292, 63] width 0 height 0
checkbox input "true"
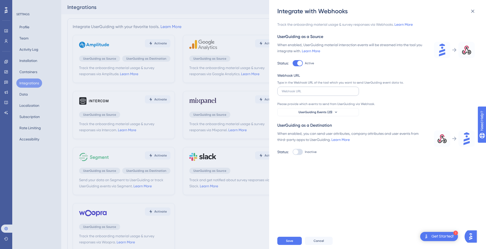
click at [300, 95] on label at bounding box center [318, 91] width 82 height 9
click at [300, 93] on input "text" at bounding box center [318, 92] width 73 height 4
paste input "[URL][DOMAIN_NAME]"
type input "[URL][DOMAIN_NAME]"
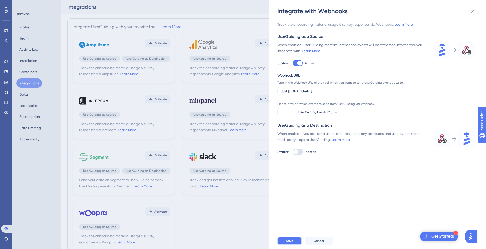
click at [296, 245] on button "Save" at bounding box center [289, 241] width 25 height 8
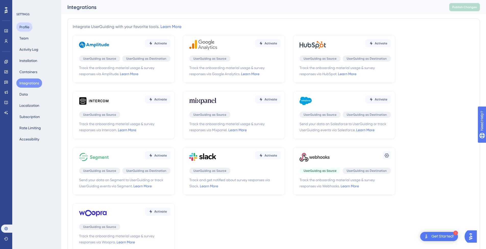
click at [31, 27] on button "Profile" at bounding box center [24, 26] width 16 height 9
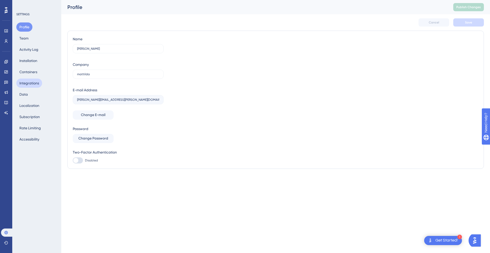
click at [25, 87] on button "Integrations" at bounding box center [29, 83] width 26 height 9
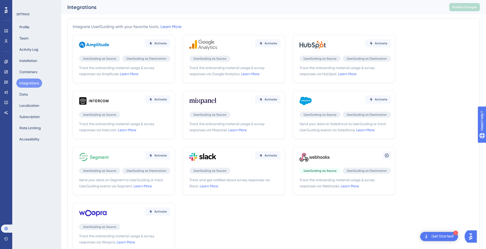
click at [348, 189] on span "Track the onboarding material usage & survey responses via Webhooks. Learn More" at bounding box center [345, 183] width 91 height 12
click at [352, 188] on link "Learn More" at bounding box center [350, 186] width 18 height 4
click at [7, 83] on icon at bounding box center [6, 82] width 4 height 3
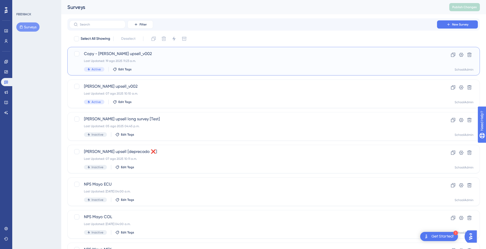
click at [131, 57] on span "Copy - [PERSON_NAME] upsell_v002" at bounding box center [253, 54] width 339 height 6
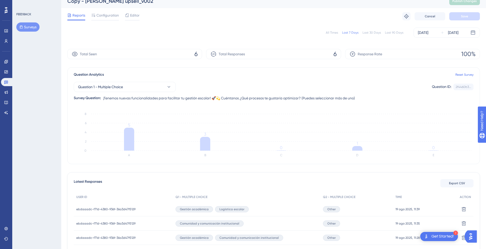
scroll to position [7, 0]
click at [170, 84] on icon at bounding box center [168, 85] width 5 height 5
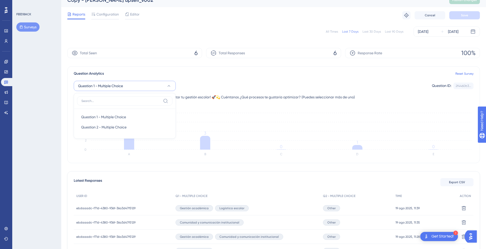
click at [200, 78] on div "Question 1 - Multiple Choice Question 1 - Multiple Choice Question 1 - Multiple…" at bounding box center [274, 88] width 400 height 23
